Goal: Task Accomplishment & Management: Manage account settings

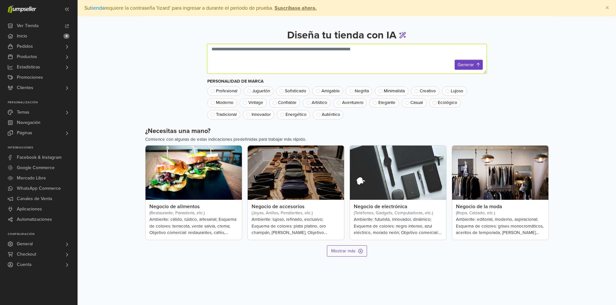
click at [246, 57] on textarea at bounding box center [346, 59] width 279 height 30
type textarea "**********"
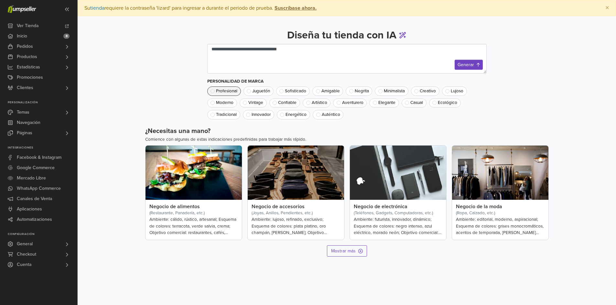
click at [212, 92] on span at bounding box center [212, 91] width 4 height 4
click at [382, 103] on span "Elegante" at bounding box center [386, 103] width 17 height 5
click at [298, 115] on span "Energético" at bounding box center [295, 115] width 21 height 5
click at [472, 68] on button "Generar" at bounding box center [468, 65] width 28 height 10
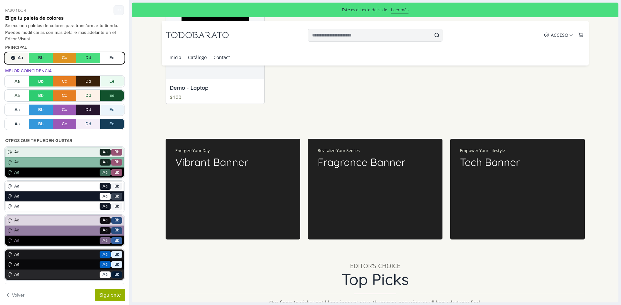
scroll to position [485, 0]
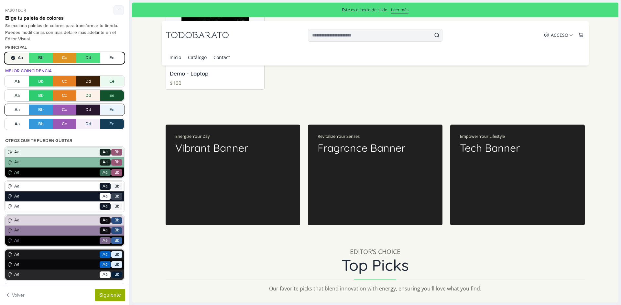
click at [65, 112] on button "Aa Bb Cc Dd Ee" at bounding box center [64, 110] width 119 height 10
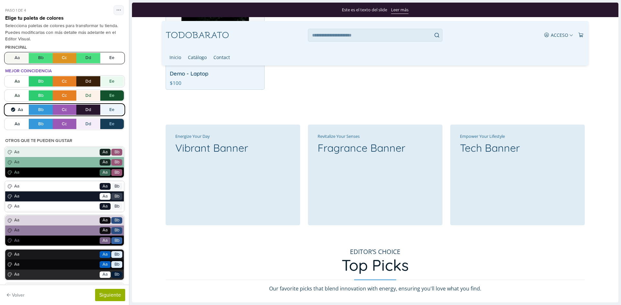
click at [13, 57] on button "Aa Bb Cc Dd Ee" at bounding box center [64, 58] width 119 height 10
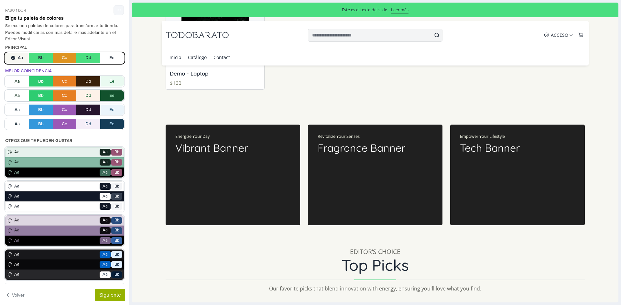
click at [36, 58] on button "Aa Bb Cc Dd Ee" at bounding box center [64, 58] width 119 height 10
click at [38, 58] on button "Aa Bb Cc Dd Ee" at bounding box center [64, 58] width 119 height 10
click at [56, 58] on button "Aa Bb Cc Dd Ee" at bounding box center [64, 58] width 119 height 10
click at [94, 57] on button "Aa Bb Cc Dd Ee" at bounding box center [64, 58] width 119 height 10
click at [131, 60] on div at bounding box center [374, 152] width 491 height 305
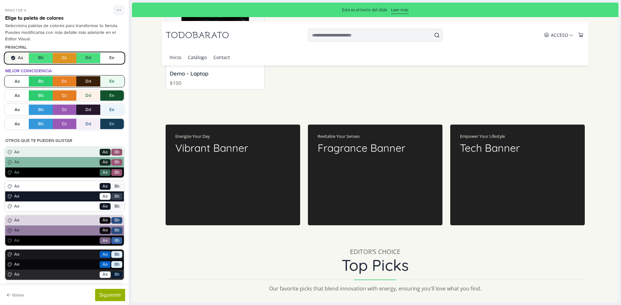
click at [17, 82] on button "Aa Bb Cc Dd Ee" at bounding box center [64, 81] width 119 height 10
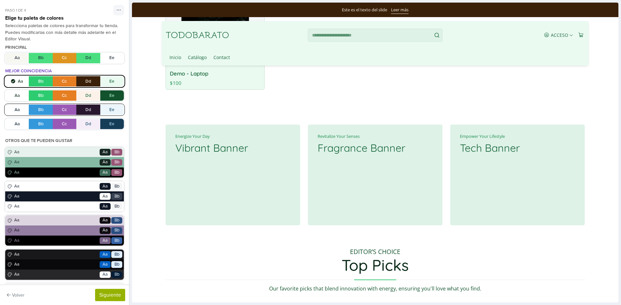
click at [14, 111] on button "Aa Bb Cc Dd Ee" at bounding box center [64, 110] width 119 height 10
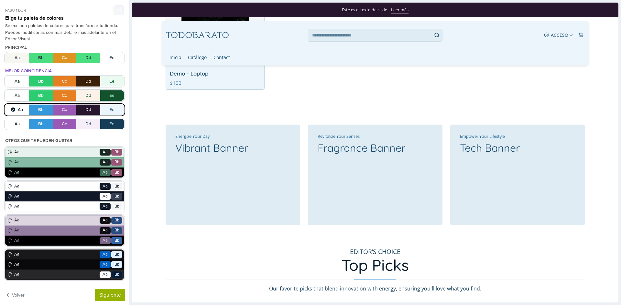
click at [62, 108] on button "Aa Bb Cc Dd Ee" at bounding box center [64, 110] width 119 height 10
click at [63, 111] on button "Aa Bb Cc Dd Ee" at bounding box center [64, 110] width 119 height 10
click at [58, 112] on button "Aa Bb Cc Dd Ee" at bounding box center [64, 110] width 119 height 10
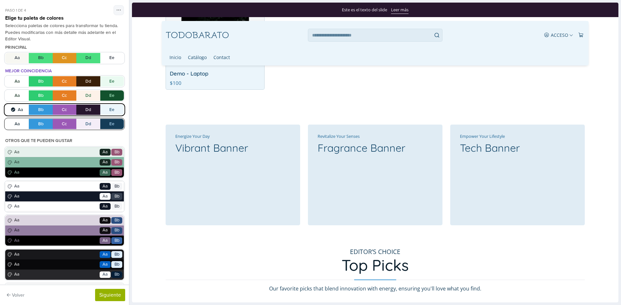
click at [60, 120] on button "Aa Bb Cc Dd Ee" at bounding box center [64, 124] width 119 height 10
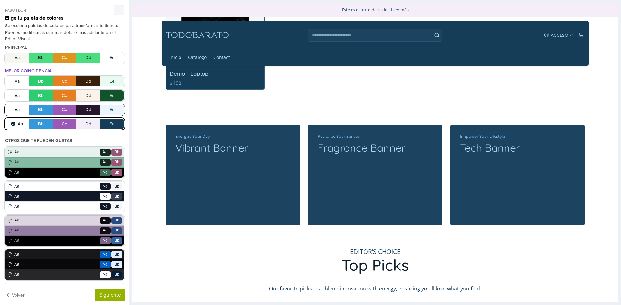
click at [66, 110] on button "Aa Bb Cc Dd Ee" at bounding box center [64, 110] width 119 height 10
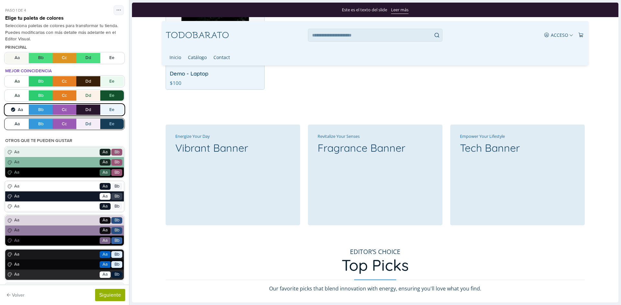
click at [61, 127] on button "Aa Bb Cc Dd Ee" at bounding box center [64, 124] width 119 height 10
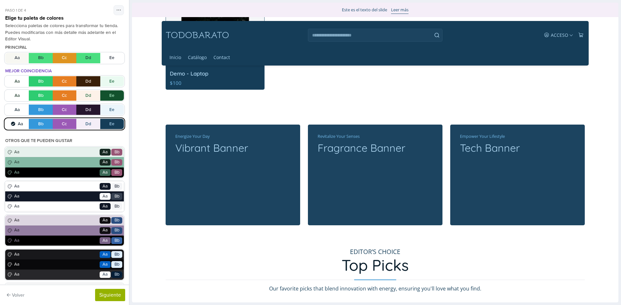
click at [61, 127] on button "Aa Bb Cc Dd Ee" at bounding box center [64, 124] width 119 height 10
click at [62, 125] on button "Aa Bb Cc Dd Ee" at bounding box center [64, 124] width 119 height 10
click at [61, 112] on button "Aa Bb Cc Dd Ee" at bounding box center [64, 110] width 119 height 10
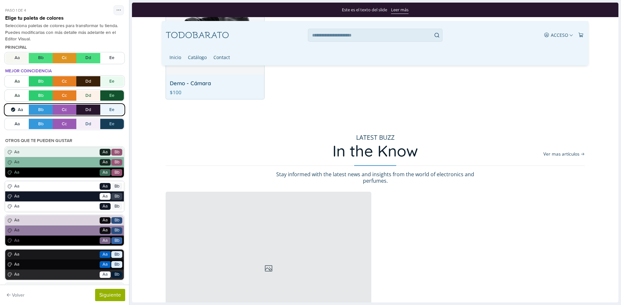
scroll to position [970, 0]
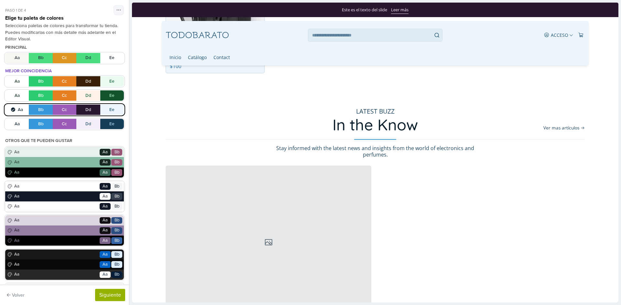
click at [200, 35] on link "TODOBARATO" at bounding box center [196, 35] width 63 height 9
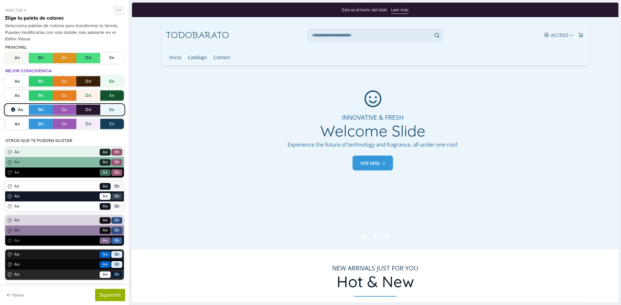
scroll to position [0, 0]
click at [178, 58] on link "Inicio" at bounding box center [175, 57] width 12 height 16
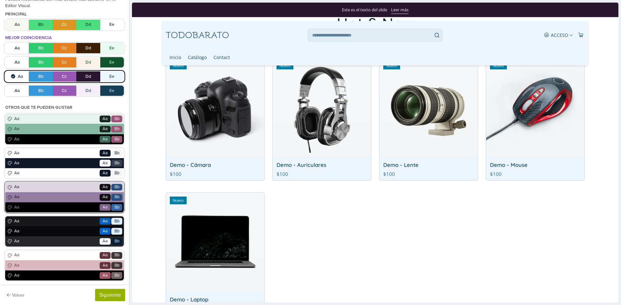
scroll to position [57, 0]
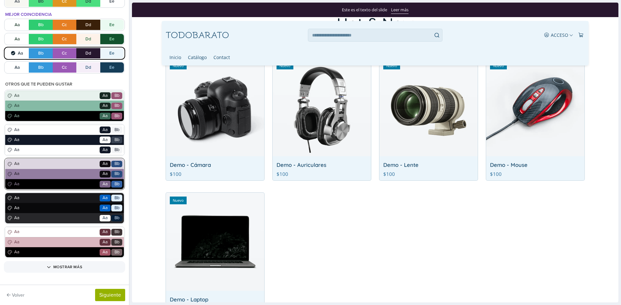
click at [44, 173] on span "Aa" at bounding box center [56, 174] width 86 height 6
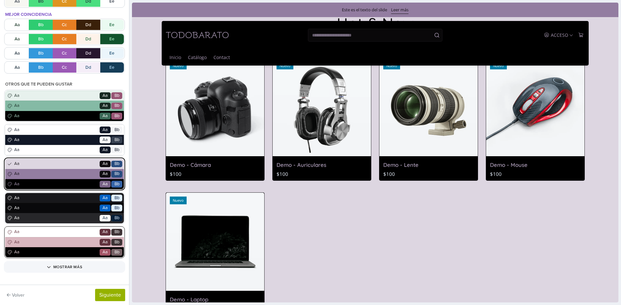
click at [61, 244] on span "Aa" at bounding box center [56, 242] width 86 height 6
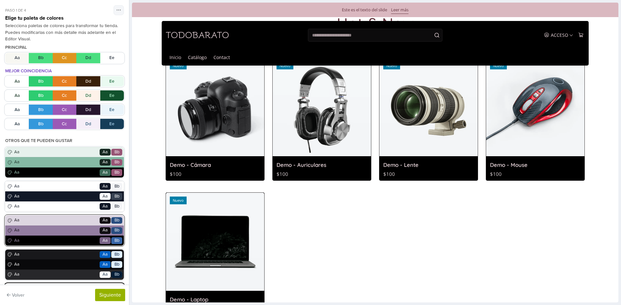
click at [46, 231] on span "Aa" at bounding box center [56, 231] width 86 height 6
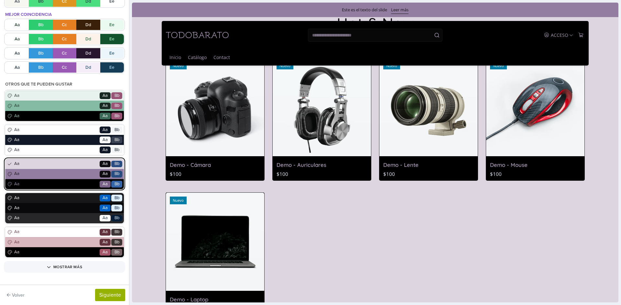
click at [9, 175] on icon at bounding box center [9, 174] width 5 height 5
click at [102, 186] on span "Aa" at bounding box center [104, 184] width 5 height 6
click at [66, 266] on button "Mostrar más" at bounding box center [64, 267] width 119 height 9
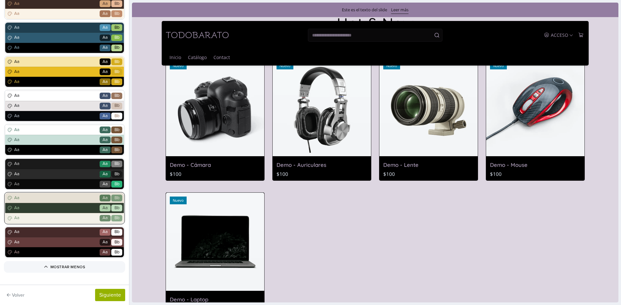
scroll to position [299, 0]
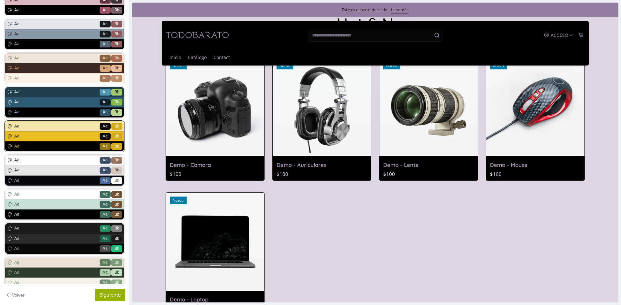
click at [56, 140] on div "Aa Go Aa Bb" at bounding box center [64, 137] width 119 height 10
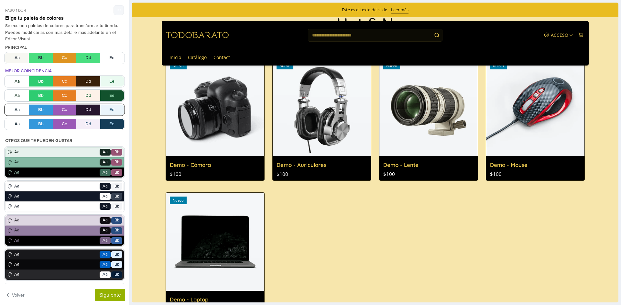
click at [57, 110] on button "Aa Bb Cc Dd Ee" at bounding box center [64, 110] width 119 height 10
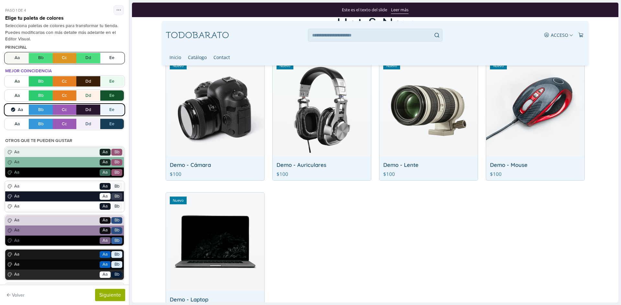
click at [40, 61] on button "Aa Bb Cc Dd Ee" at bounding box center [64, 58] width 119 height 10
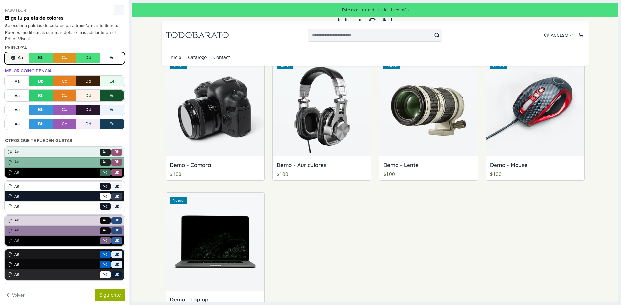
click at [65, 61] on button "Aa Bb Cc Dd Ee" at bounding box center [64, 58] width 119 height 10
click at [62, 109] on button "Aa Bb Cc Dd Ee" at bounding box center [64, 110] width 119 height 10
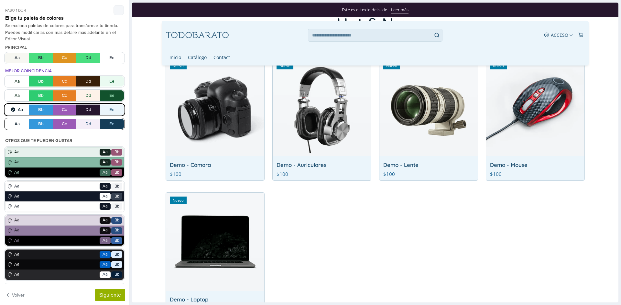
click at [66, 125] on button "Aa Bb Cc Dd Ee" at bounding box center [64, 124] width 119 height 10
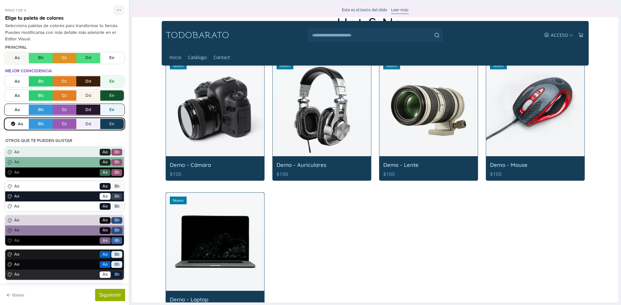
click at [62, 112] on button "Aa Bb Cc Dd Ee" at bounding box center [64, 110] width 119 height 10
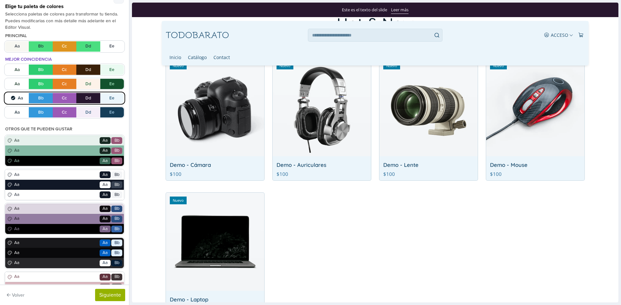
scroll to position [6, 0]
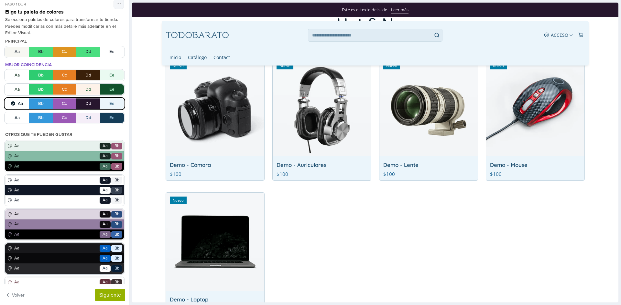
click at [68, 104] on button "Aa Bb Cc Dd Ee" at bounding box center [64, 104] width 119 height 10
click at [63, 119] on button "Aa Bb Cc Dd Ee" at bounding box center [64, 118] width 119 height 10
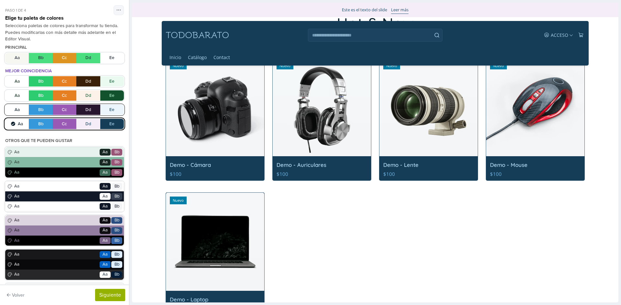
click at [63, 110] on button "Aa Bb Cc Dd Ee" at bounding box center [64, 110] width 119 height 10
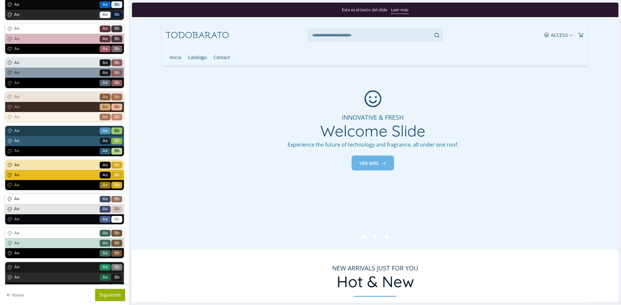
scroll to position [202, 0]
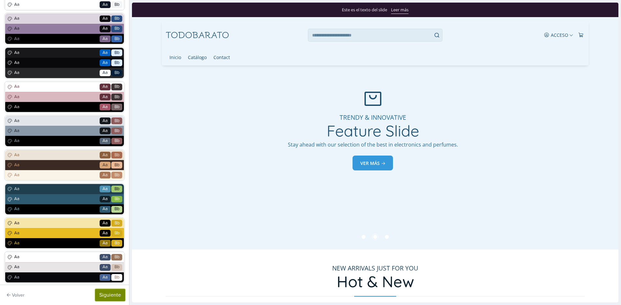
click at [107, 293] on button "Siguiente" at bounding box center [110, 295] width 30 height 12
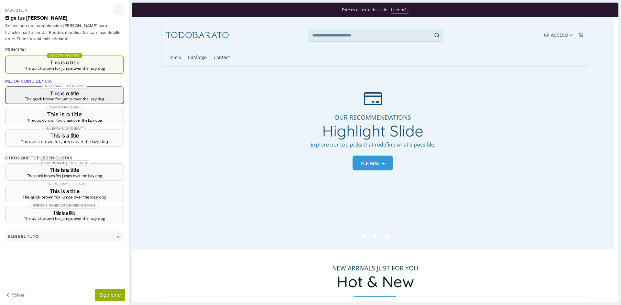
click at [65, 96] on h3 "This is a title" at bounding box center [65, 93] width 108 height 5
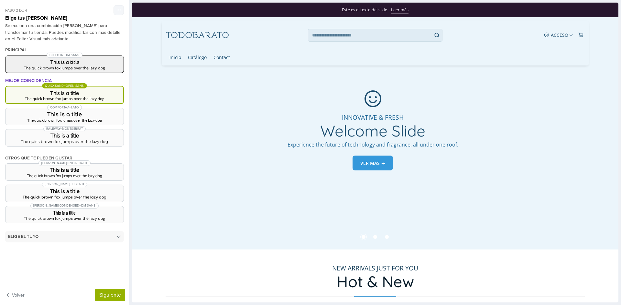
click at [51, 69] on div "The quick brown fox jumps over the lazy dog" at bounding box center [65, 68] width 108 height 4
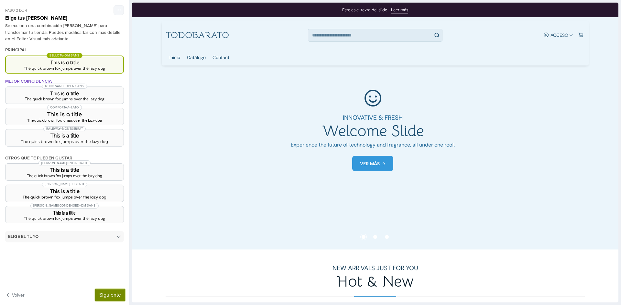
click at [105, 296] on button "Siguiente" at bounding box center [110, 295] width 30 height 12
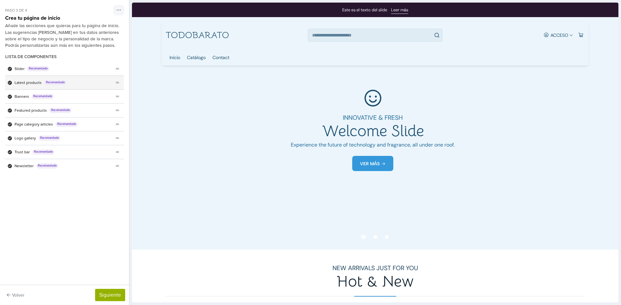
scroll to position [0, 0]
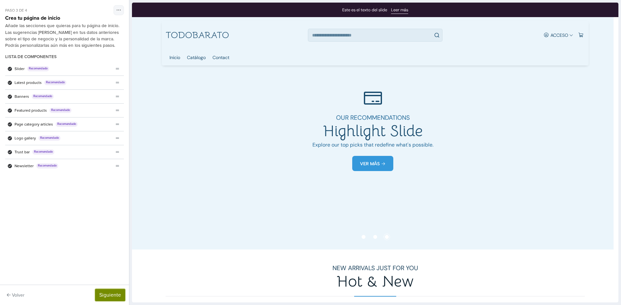
click at [109, 299] on button "Siguiente" at bounding box center [110, 295] width 30 height 12
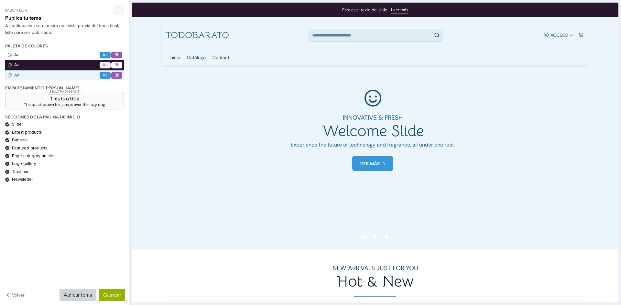
click at [105, 56] on div "Paleta de colores Aa Go Aa Bb Aa Go Aa Bb Aa Go Aa Bb" at bounding box center [64, 62] width 119 height 37
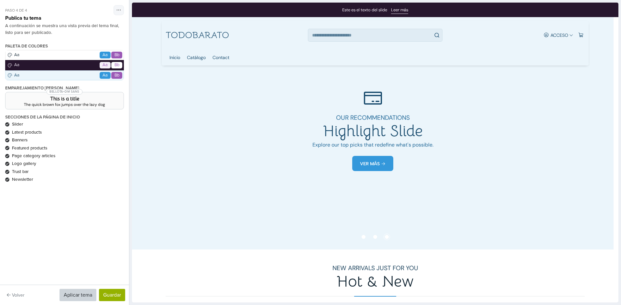
click at [31, 54] on div "Paleta de colores Aa Go Aa Bb Aa Go Aa Bb Aa Go Aa Bb" at bounding box center [64, 62] width 119 height 37
click at [115, 294] on button "Guardar" at bounding box center [112, 295] width 26 height 12
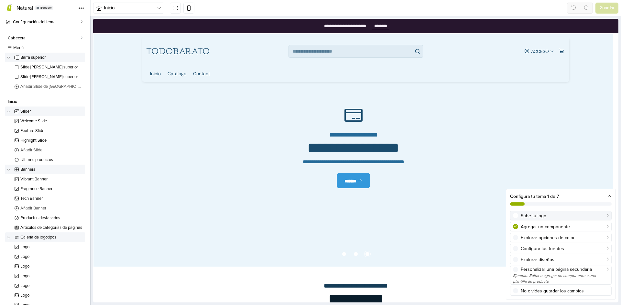
click at [544, 218] on div "Sube tu logo" at bounding box center [564, 216] width 88 height 7
click at [64, 23] on span "Configuración del tema" at bounding box center [46, 21] width 66 height 9
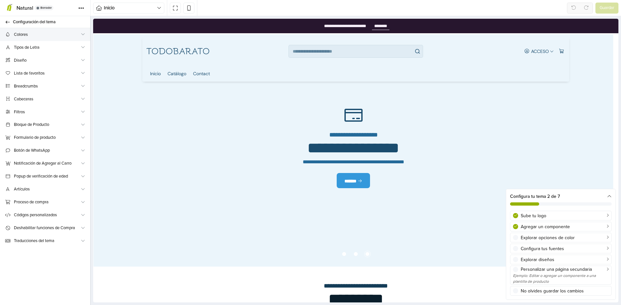
click at [35, 35] on span "Colores" at bounding box center [47, 34] width 66 height 7
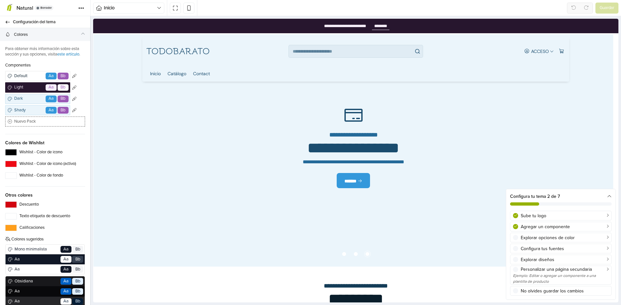
click at [71, 34] on span "Colores" at bounding box center [47, 34] width 66 height 7
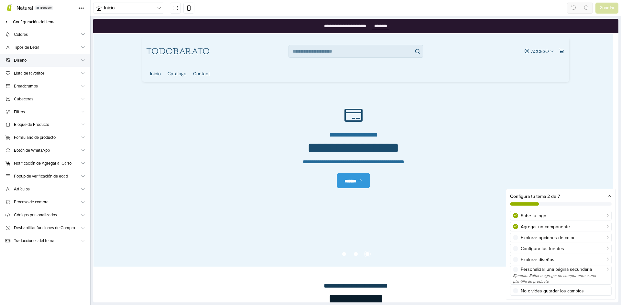
click at [25, 60] on span "Diseño" at bounding box center [47, 60] width 66 height 7
select select "*******"
select select "*********"
select select "*******"
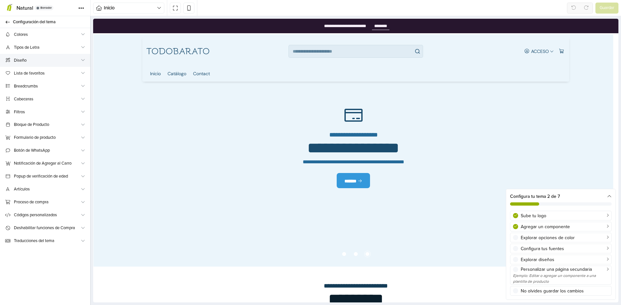
select select "**********"
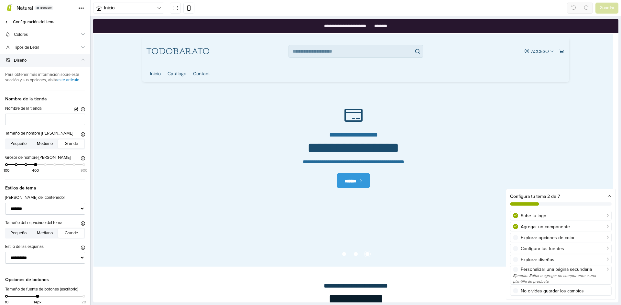
click at [25, 60] on span "Diseño" at bounding box center [47, 60] width 66 height 7
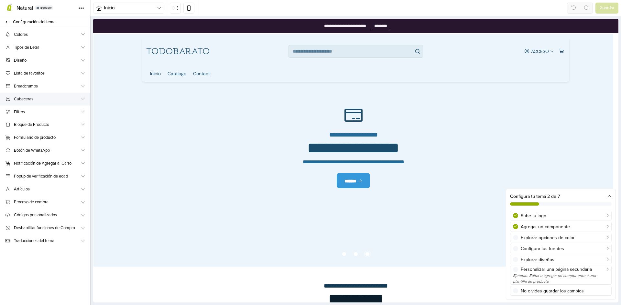
click at [82, 99] on icon at bounding box center [83, 99] width 4 height 4
select select "**********"
select select "******"
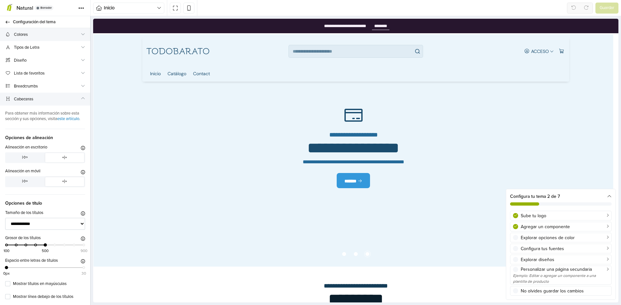
click at [17, 36] on span "Colores" at bounding box center [47, 34] width 66 height 7
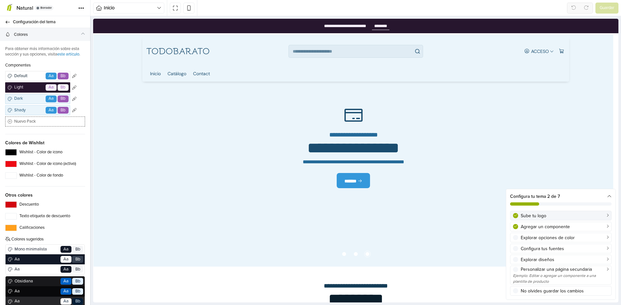
click at [537, 216] on div "Sube tu logo" at bounding box center [564, 216] width 88 height 7
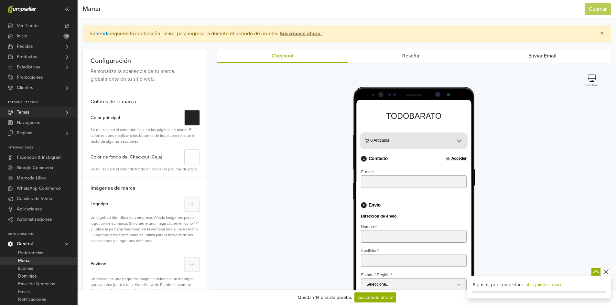
click at [24, 111] on span "Temas" at bounding box center [23, 112] width 13 height 10
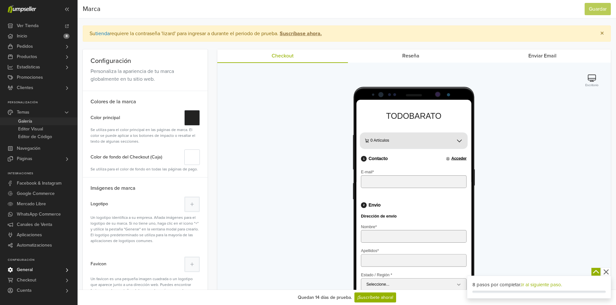
click at [31, 123] on span "Galería" at bounding box center [25, 122] width 14 height 8
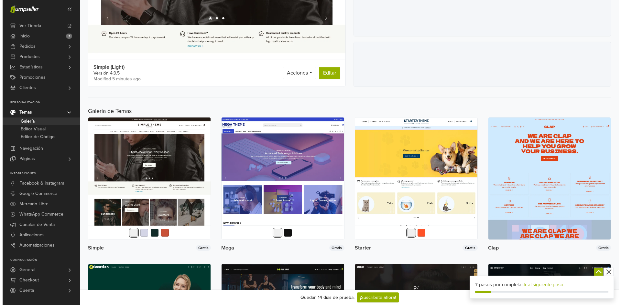
scroll to position [162, 0]
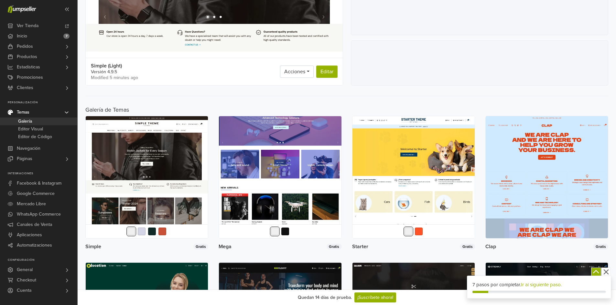
click at [276, 136] on img at bounding box center [280, 177] width 122 height 122
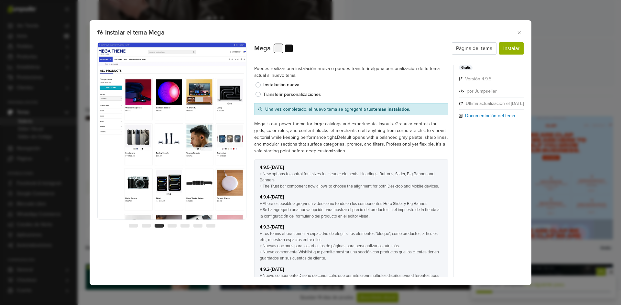
click at [278, 51] on button "button" at bounding box center [278, 49] width 8 height 8
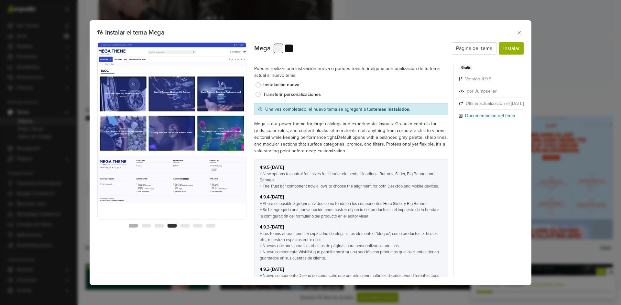
click at [134, 226] on button "1" at bounding box center [133, 226] width 9 height 4
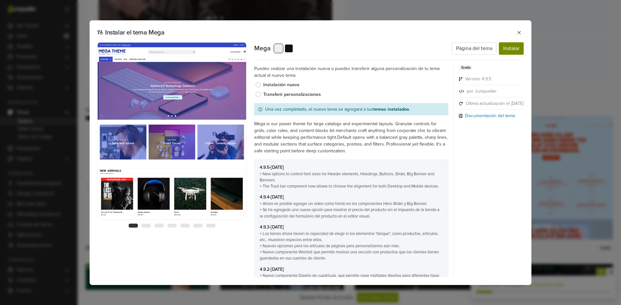
click at [511, 53] on button "Instalar" at bounding box center [511, 48] width 25 height 12
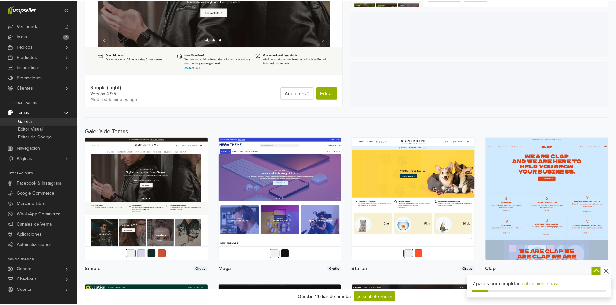
scroll to position [0, 0]
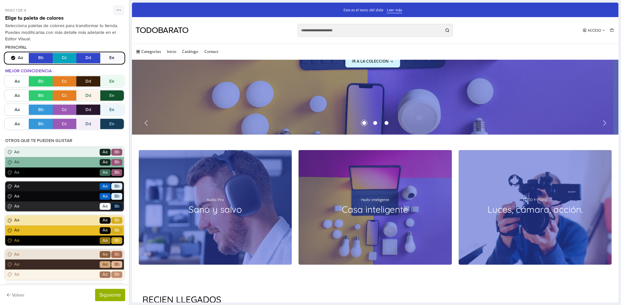
scroll to position [162, 0]
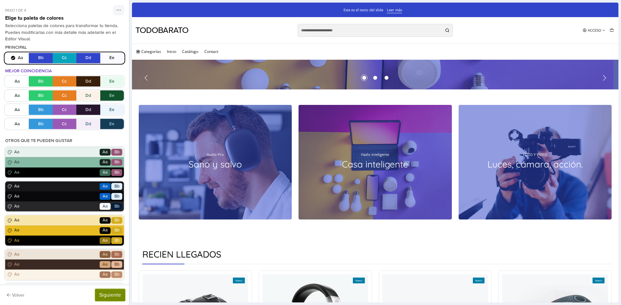
click at [109, 294] on button "Siguiente" at bounding box center [110, 295] width 30 height 12
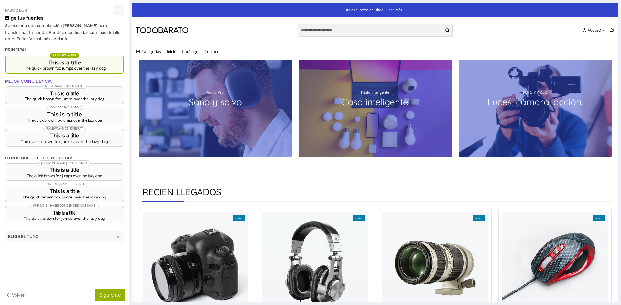
scroll to position [291, 0]
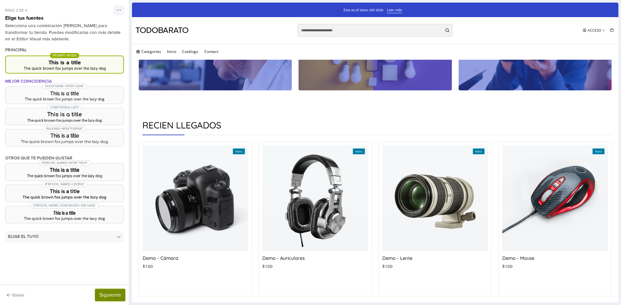
click at [116, 294] on button "Siguiente" at bounding box center [110, 295] width 30 height 12
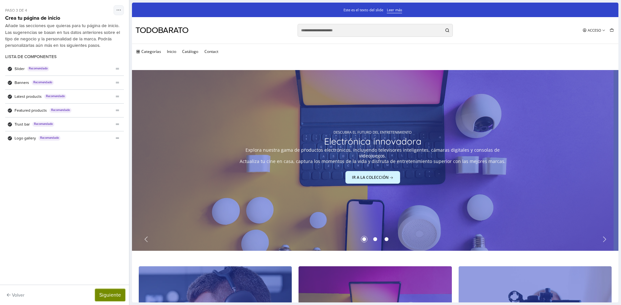
click at [116, 294] on button "Siguiente" at bounding box center [110, 295] width 30 height 12
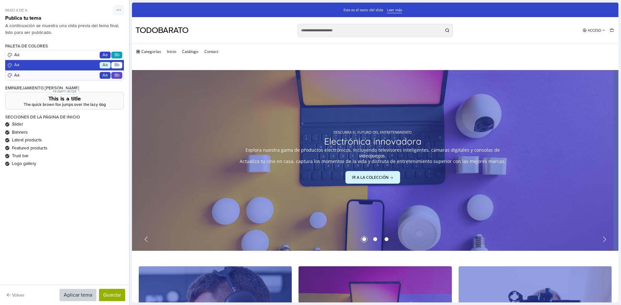
scroll to position [0, 0]
click at [113, 295] on button "Guardar" at bounding box center [112, 295] width 26 height 12
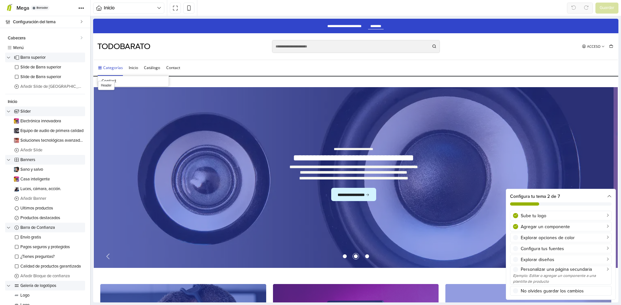
click at [108, 68] on link "Categorías" at bounding box center [110, 68] width 25 height 16
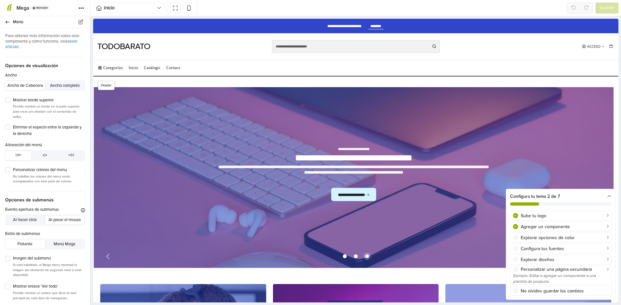
click at [126, 45] on link "TODOBARATO" at bounding box center [123, 47] width 53 height 8
select select "**"
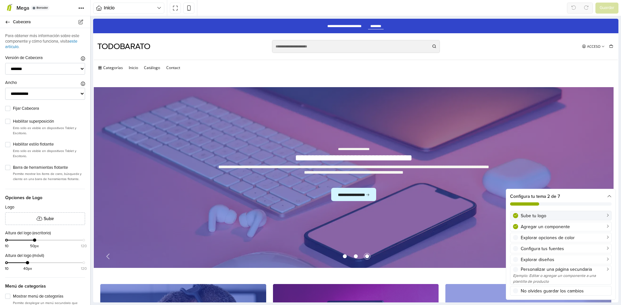
click at [603, 216] on div "Sube tu logo" at bounding box center [564, 216] width 88 height 7
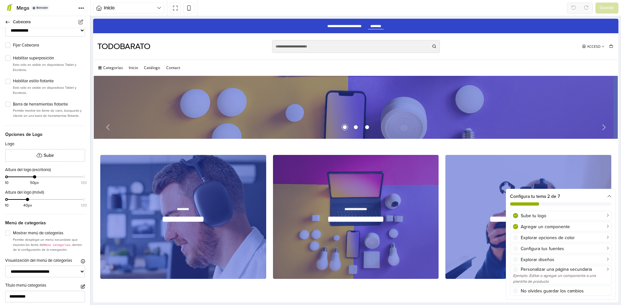
scroll to position [162, 0]
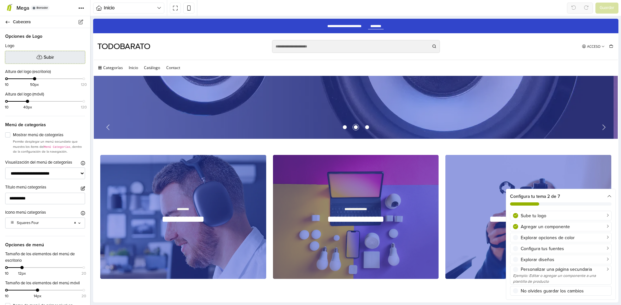
click at [44, 61] on span "Subir" at bounding box center [49, 57] width 10 height 7
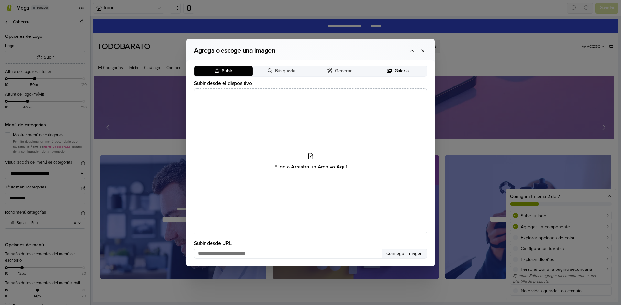
click at [399, 71] on span "Galería" at bounding box center [401, 71] width 14 height 5
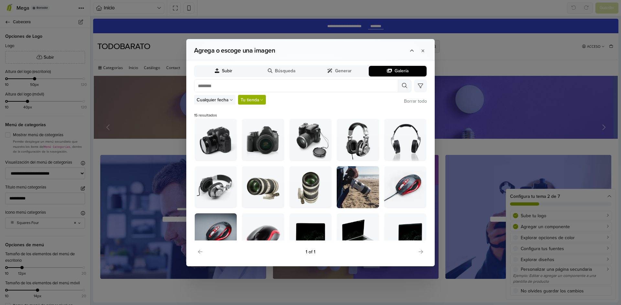
click at [225, 71] on span "Subir" at bounding box center [227, 71] width 10 height 5
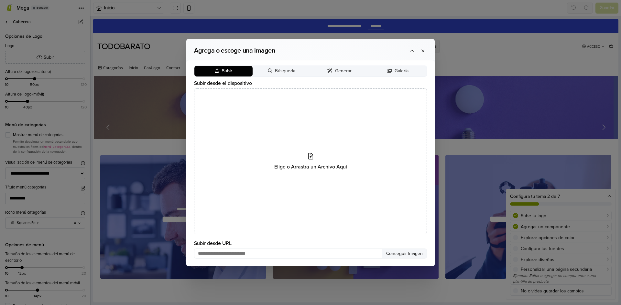
click at [225, 71] on span "Subir" at bounding box center [227, 71] width 10 height 5
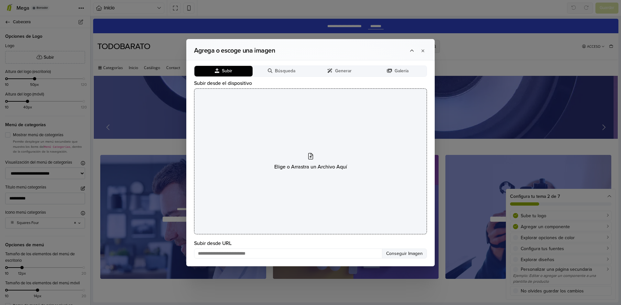
click at [311, 153] on icon at bounding box center [310, 156] width 5 height 6
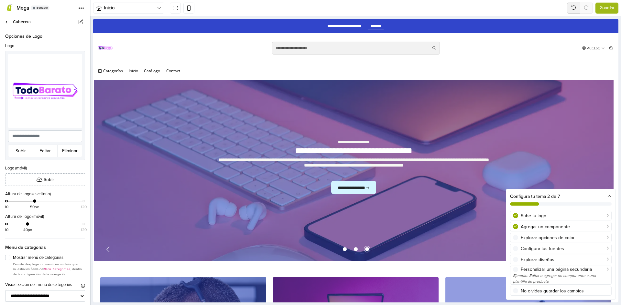
scroll to position [0, 0]
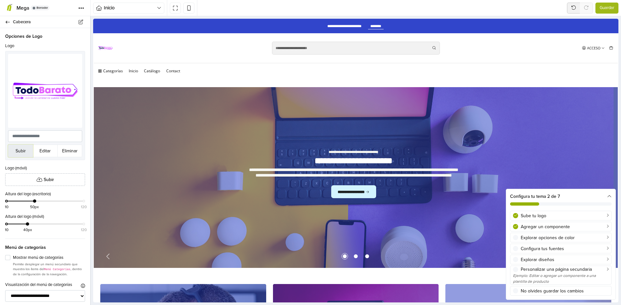
click at [15, 152] on button "Subir" at bounding box center [20, 151] width 25 height 13
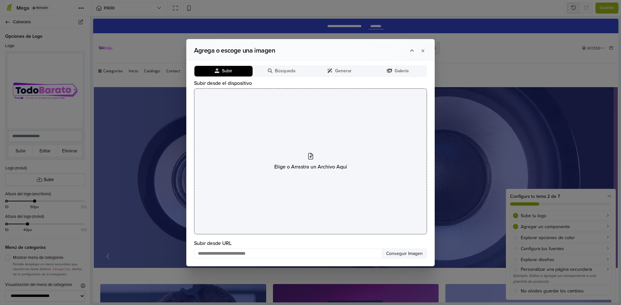
drag, startPoint x: 35, startPoint y: 96, endPoint x: 265, endPoint y: 158, distance: 238.7
click at [265, 158] on div "Agrega o escoge una imagen Subir Búsqueda Generar Galería Subir desde el dispos…" at bounding box center [310, 152] width 621 height 305
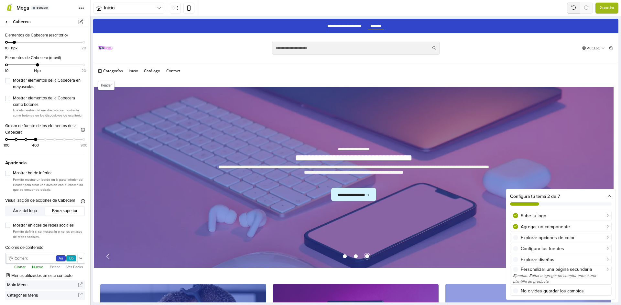
click at [107, 48] on img at bounding box center [105, 48] width 16 height 16
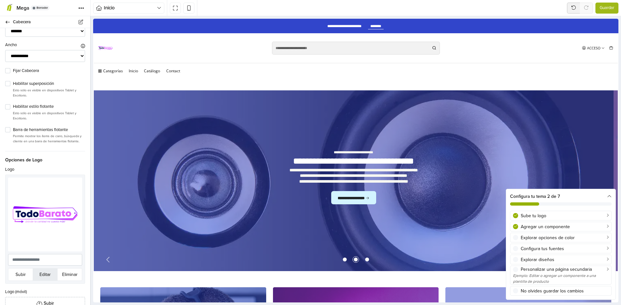
scroll to position [129, 0]
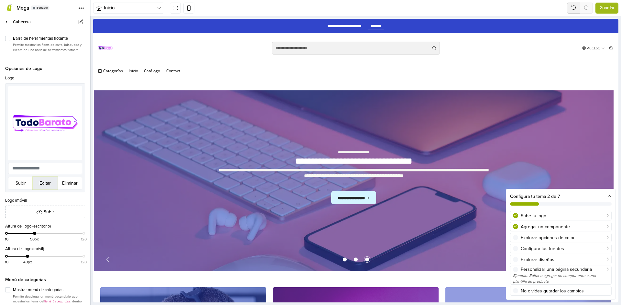
click at [44, 187] on button "Editar" at bounding box center [45, 183] width 25 height 13
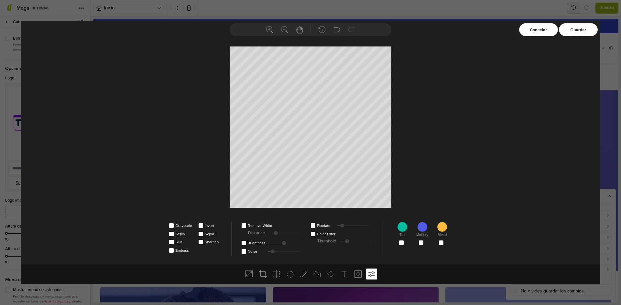
click at [421, 229] on div at bounding box center [422, 227] width 10 height 10
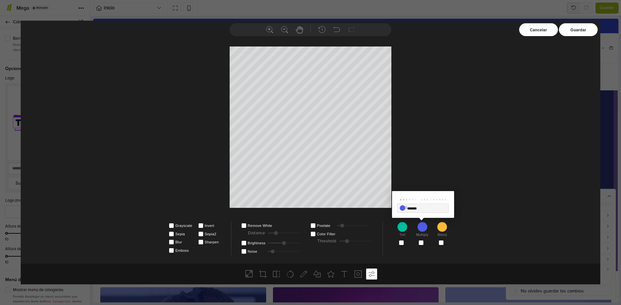
click at [404, 230] on div at bounding box center [402, 227] width 10 height 10
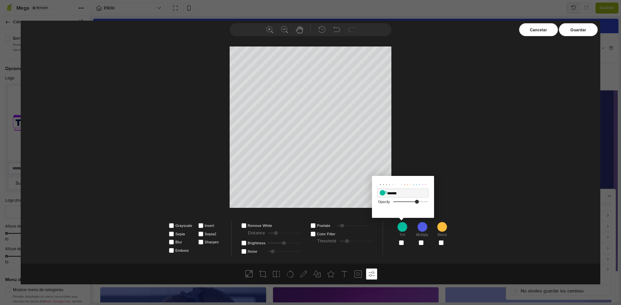
click at [417, 231] on div "******* ******* ******* ******* ******* ******* ******* ******* ******* *******…" at bounding box center [422, 229] width 14 height 17
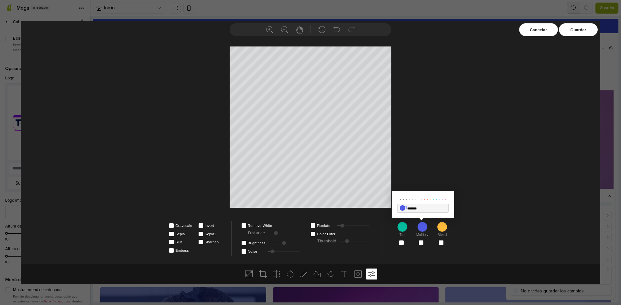
click at [525, 110] on div at bounding box center [310, 152] width 579 height 223
click at [573, 28] on div "Guardar" at bounding box center [577, 29] width 39 height 13
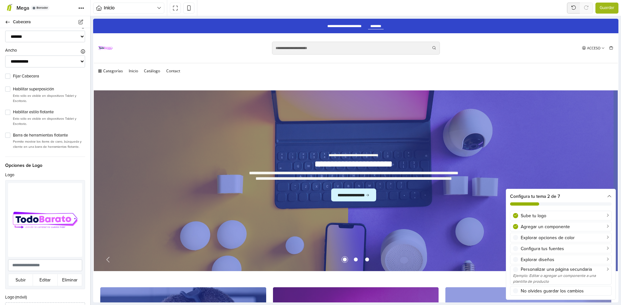
scroll to position [0, 0]
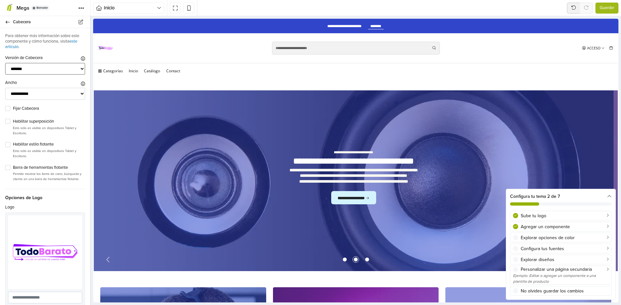
click at [40, 69] on select "******* ****** ******* ***** **** *******" at bounding box center [45, 69] width 80 height 12
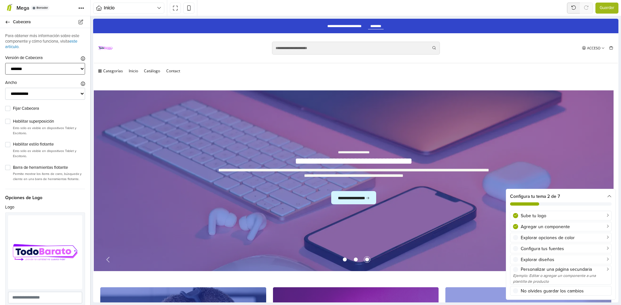
click at [5, 63] on select "******* ****** ******* ***** **** *******" at bounding box center [45, 69] width 80 height 12
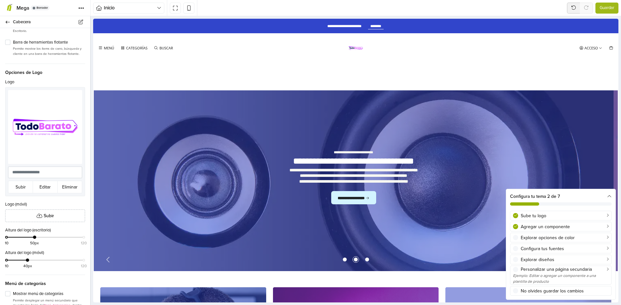
scroll to position [129, 0]
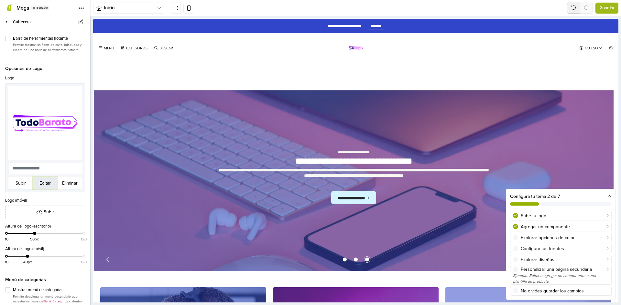
click at [39, 187] on button "Editar" at bounding box center [45, 183] width 25 height 13
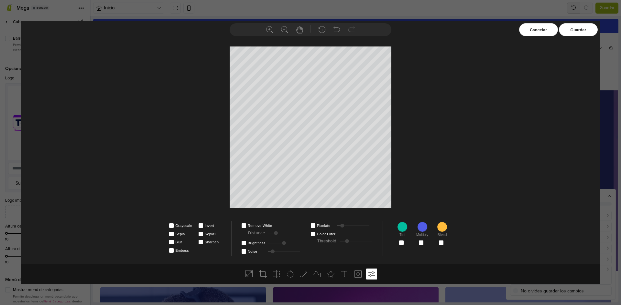
click at [533, 34] on div "Cancelar" at bounding box center [538, 29] width 39 height 13
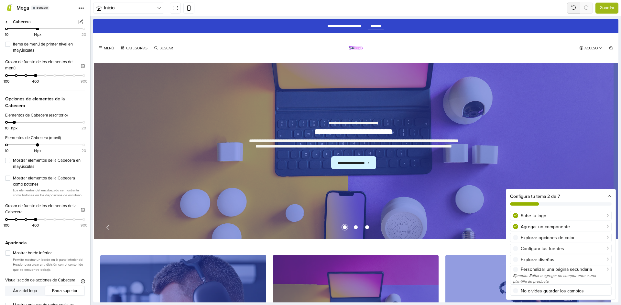
scroll to position [610, 0]
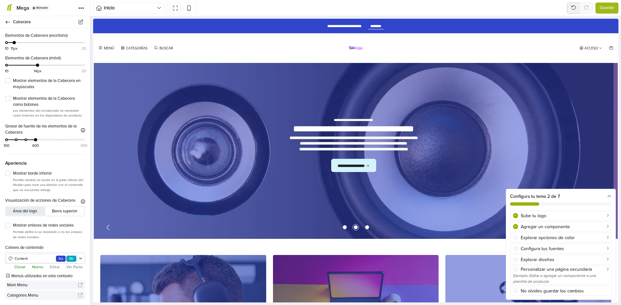
click at [26, 213] on button "Área del logo" at bounding box center [24, 211] width 39 height 9
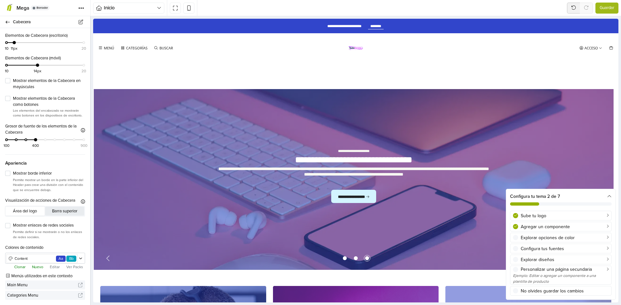
scroll to position [0, 0]
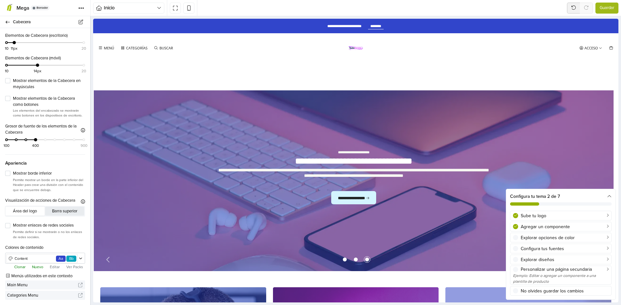
click at [56, 213] on button "Barra superior" at bounding box center [64, 211] width 39 height 9
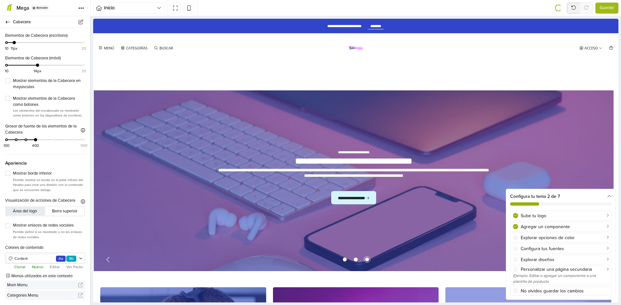
click at [28, 213] on button "Área del logo" at bounding box center [24, 211] width 39 height 9
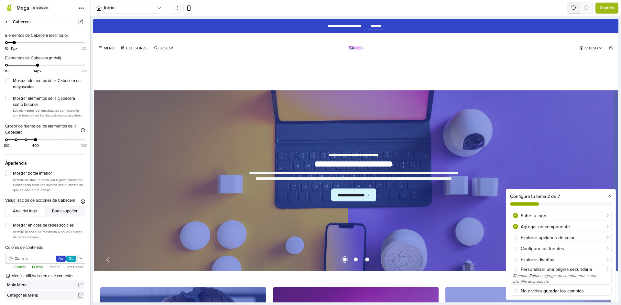
click at [13, 171] on label "Mostrar borde inferior" at bounding box center [49, 174] width 72 height 6
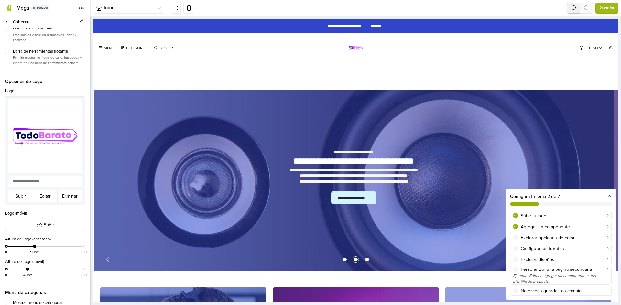
scroll to position [28, 0]
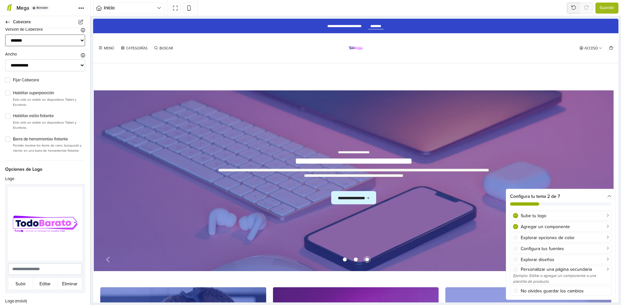
click at [48, 41] on select "******* ****** ******* ***** **** *******" at bounding box center [45, 41] width 80 height 12
select select "**"
click at [5, 35] on select "******* ****** ******* ***** **** *******" at bounding box center [45, 41] width 80 height 12
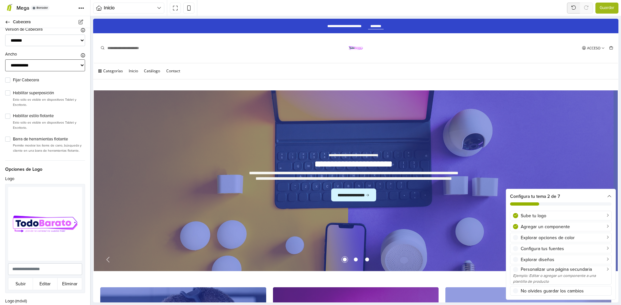
click at [47, 66] on select "**********" at bounding box center [45, 65] width 80 height 12
select select "******"
click at [5, 59] on select "**********" at bounding box center [45, 65] width 80 height 12
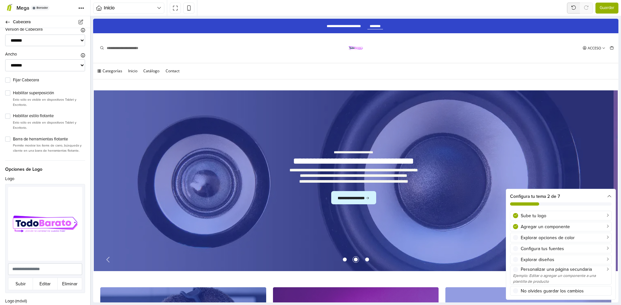
click at [604, 10] on span "Guardar" at bounding box center [606, 8] width 15 height 6
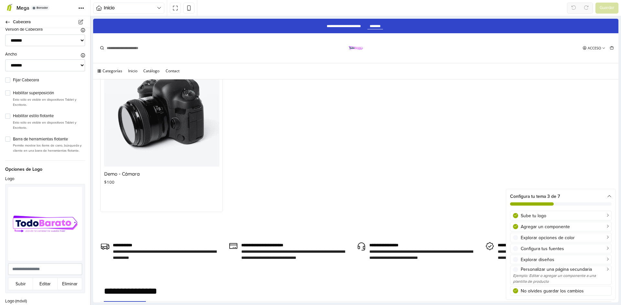
scroll to position [1067, 0]
